Goal: Register for event/course

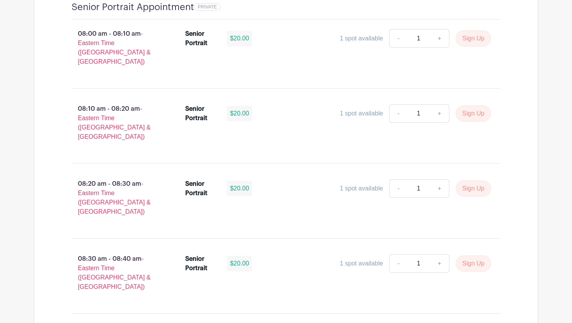
scroll to position [551, 0]
click at [474, 106] on button "Sign Up" at bounding box center [473, 114] width 35 height 16
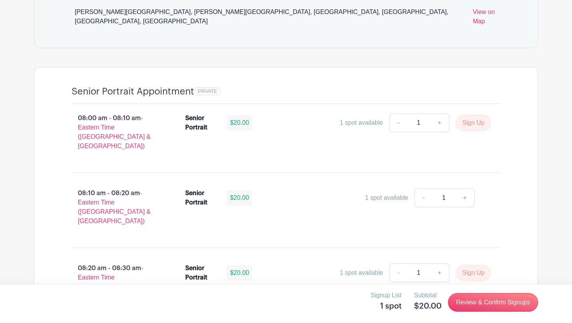
scroll to position [474, 0]
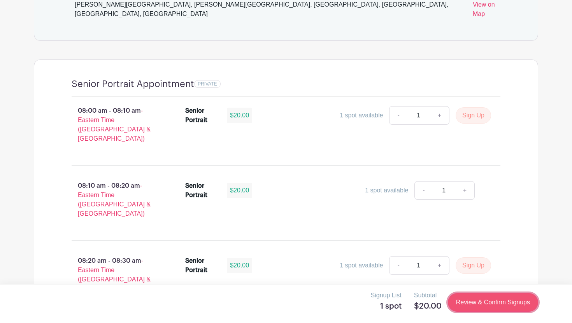
click at [458, 304] on link "Review & Confirm Signups" at bounding box center [493, 302] width 90 height 19
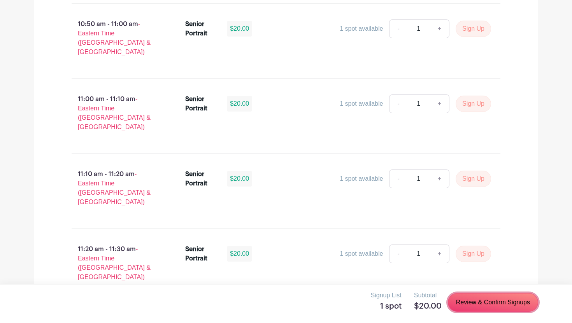
scroll to position [2319, 0]
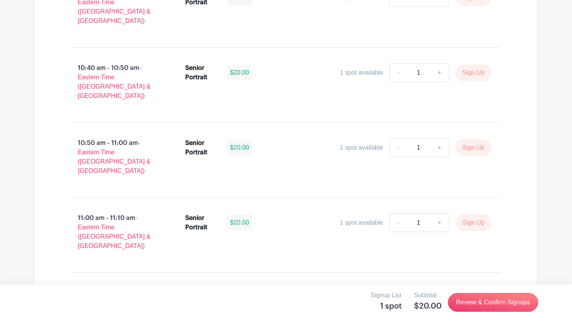
scroll to position [2319, 0]
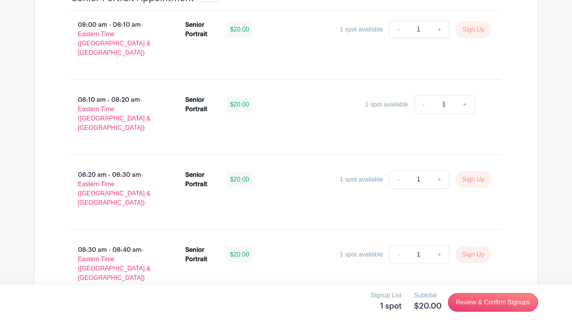
scroll to position [561, 0]
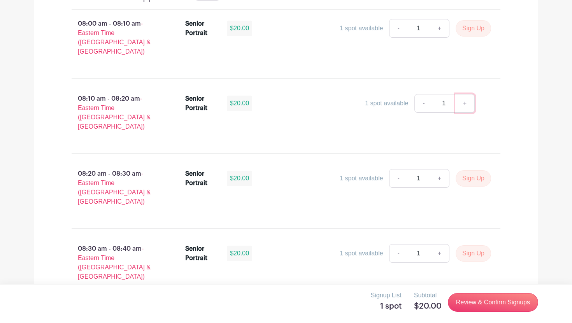
click at [466, 94] on link "+" at bounding box center [464, 103] width 19 height 19
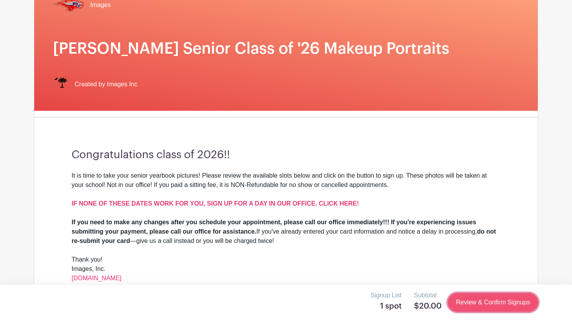
click at [471, 306] on link "Review & Confirm Signups" at bounding box center [493, 302] width 90 height 19
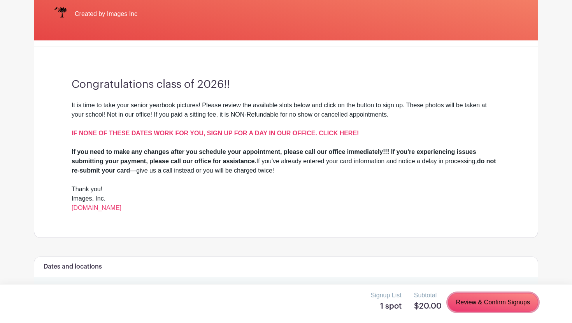
scroll to position [0, 0]
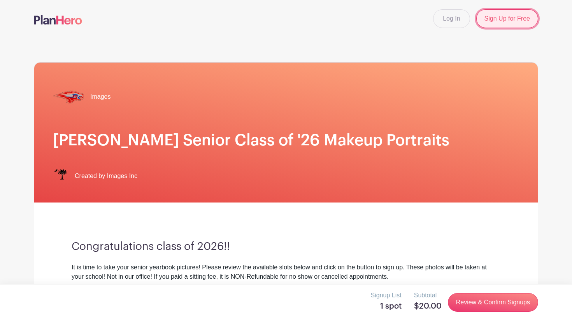
click at [504, 18] on link "Sign Up for Free" at bounding box center [507, 18] width 62 height 19
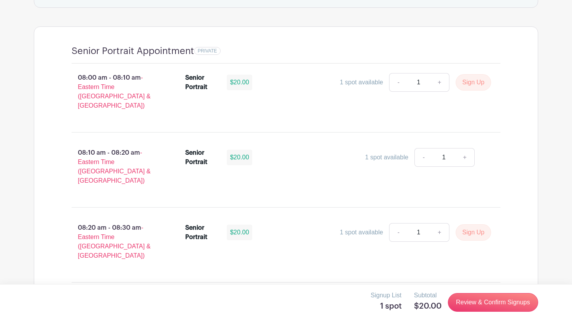
scroll to position [504, 0]
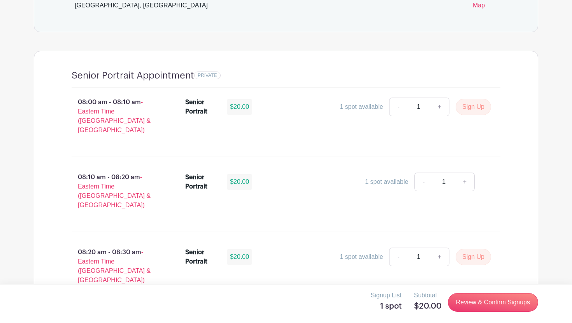
scroll to position [504, 0]
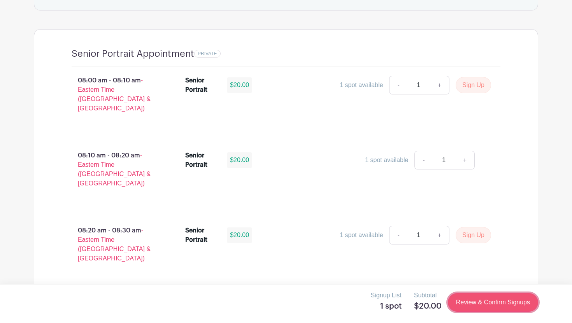
click at [469, 302] on link "Review & Confirm Signups" at bounding box center [493, 302] width 90 height 19
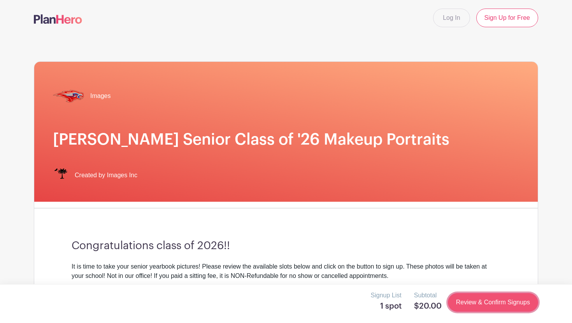
scroll to position [0, 0]
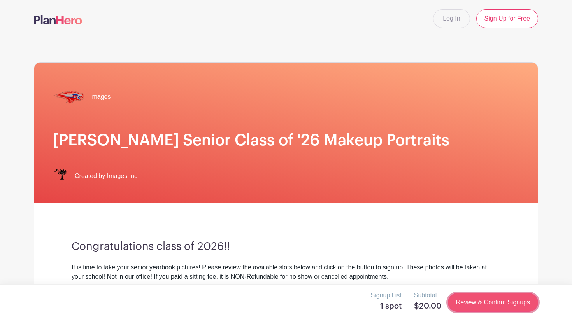
click at [469, 302] on link "Review & Confirm Signups" at bounding box center [493, 302] width 90 height 19
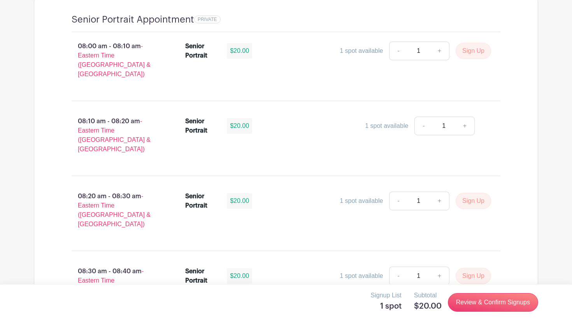
scroll to position [538, 0]
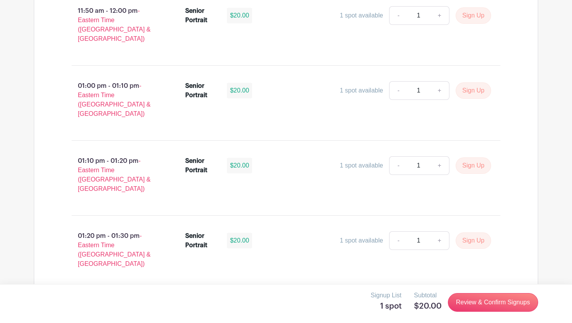
scroll to position [2319, 0]
